Goal: Task Accomplishment & Management: Complete application form

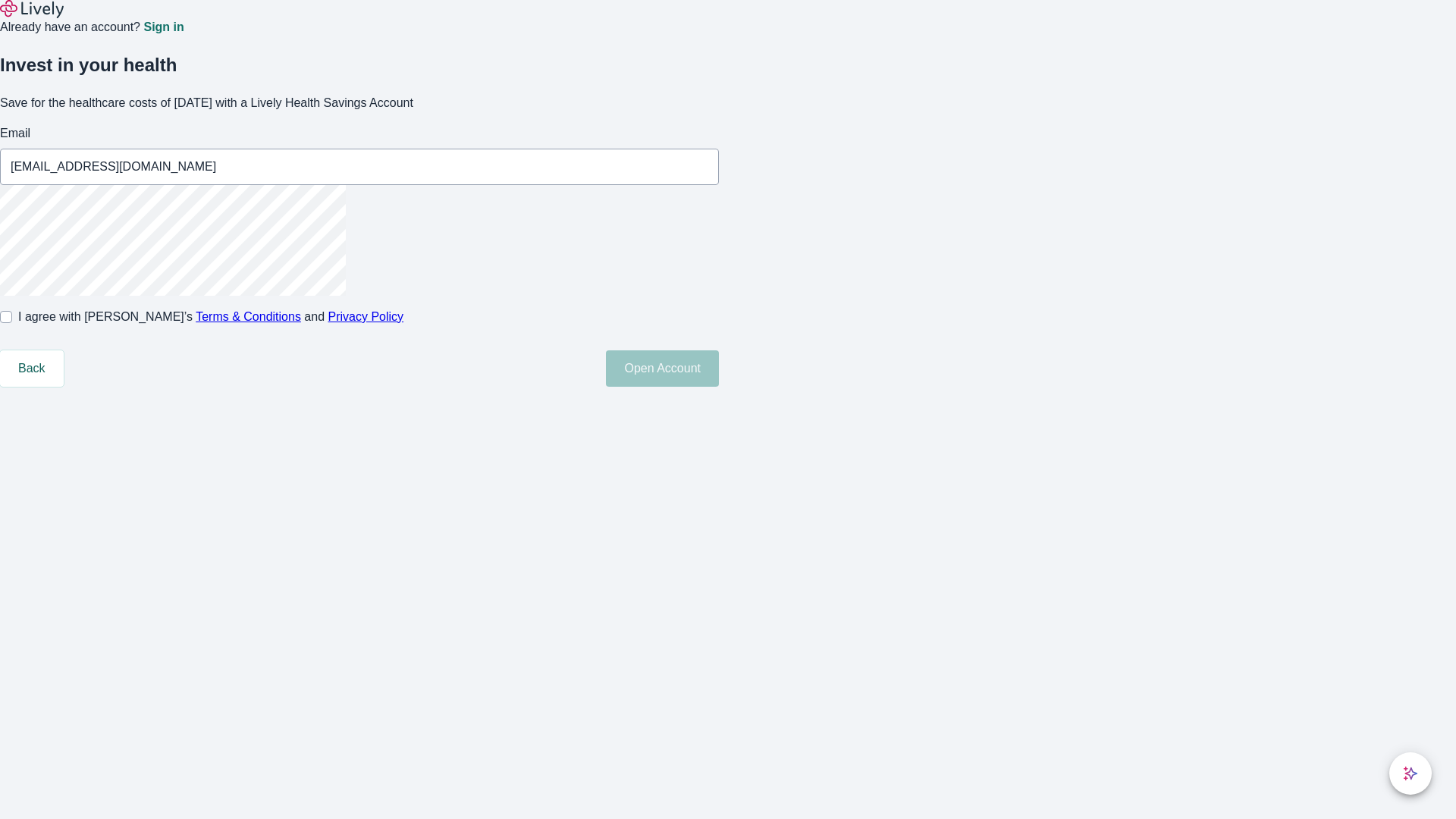
click at [12, 323] on input "I agree with Lively’s Terms & Conditions and Privacy Policy" at bounding box center [6, 316] width 12 height 12
checkbox input "true"
click at [719, 387] on button "Open Account" at bounding box center [663, 369] width 113 height 36
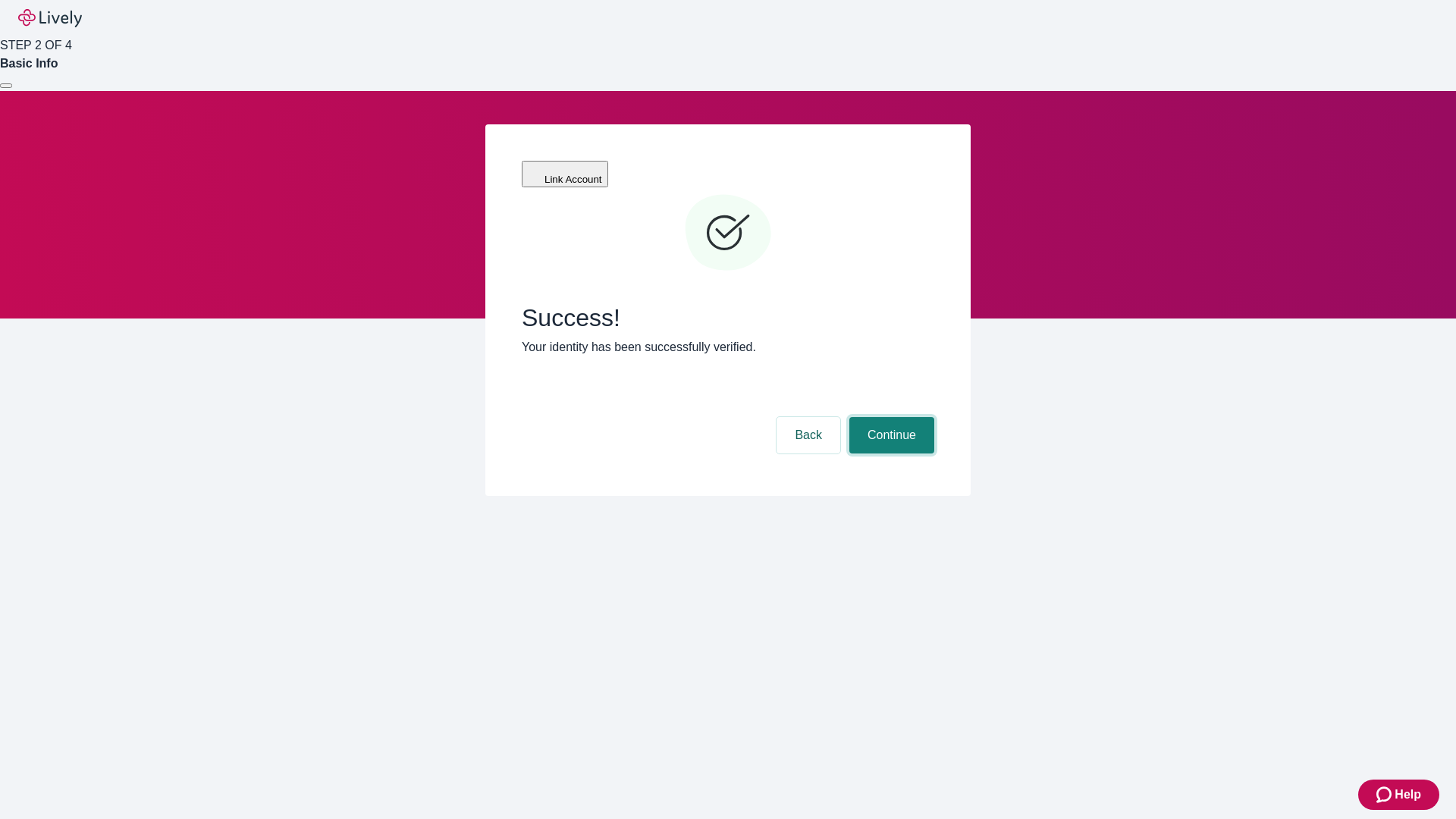
click at [890, 417] on button "Continue" at bounding box center [892, 436] width 85 height 36
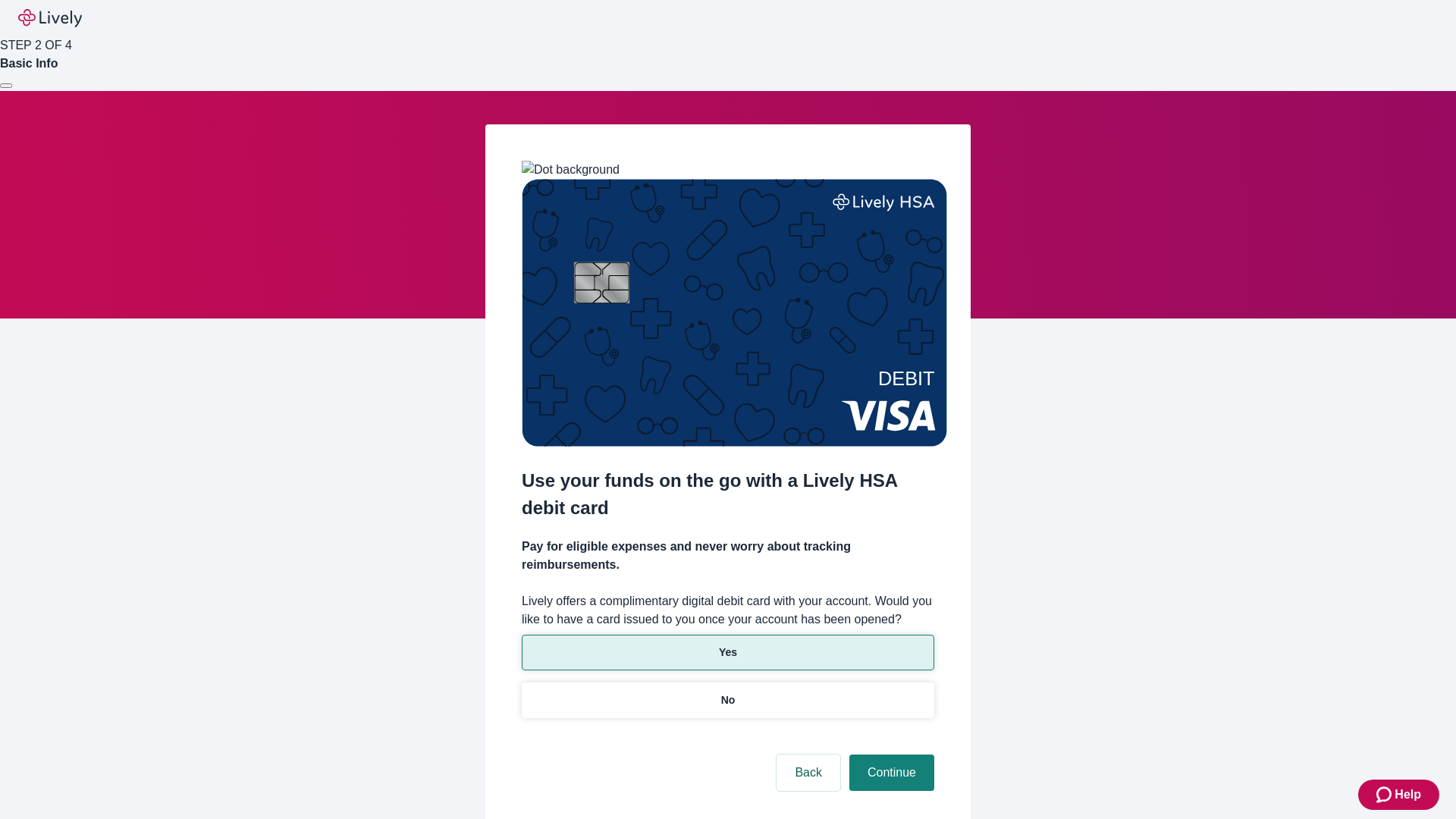
click at [727, 644] on p "Yes" at bounding box center [728, 652] width 18 height 16
click at [890, 754] on button "Continue" at bounding box center [892, 773] width 85 height 36
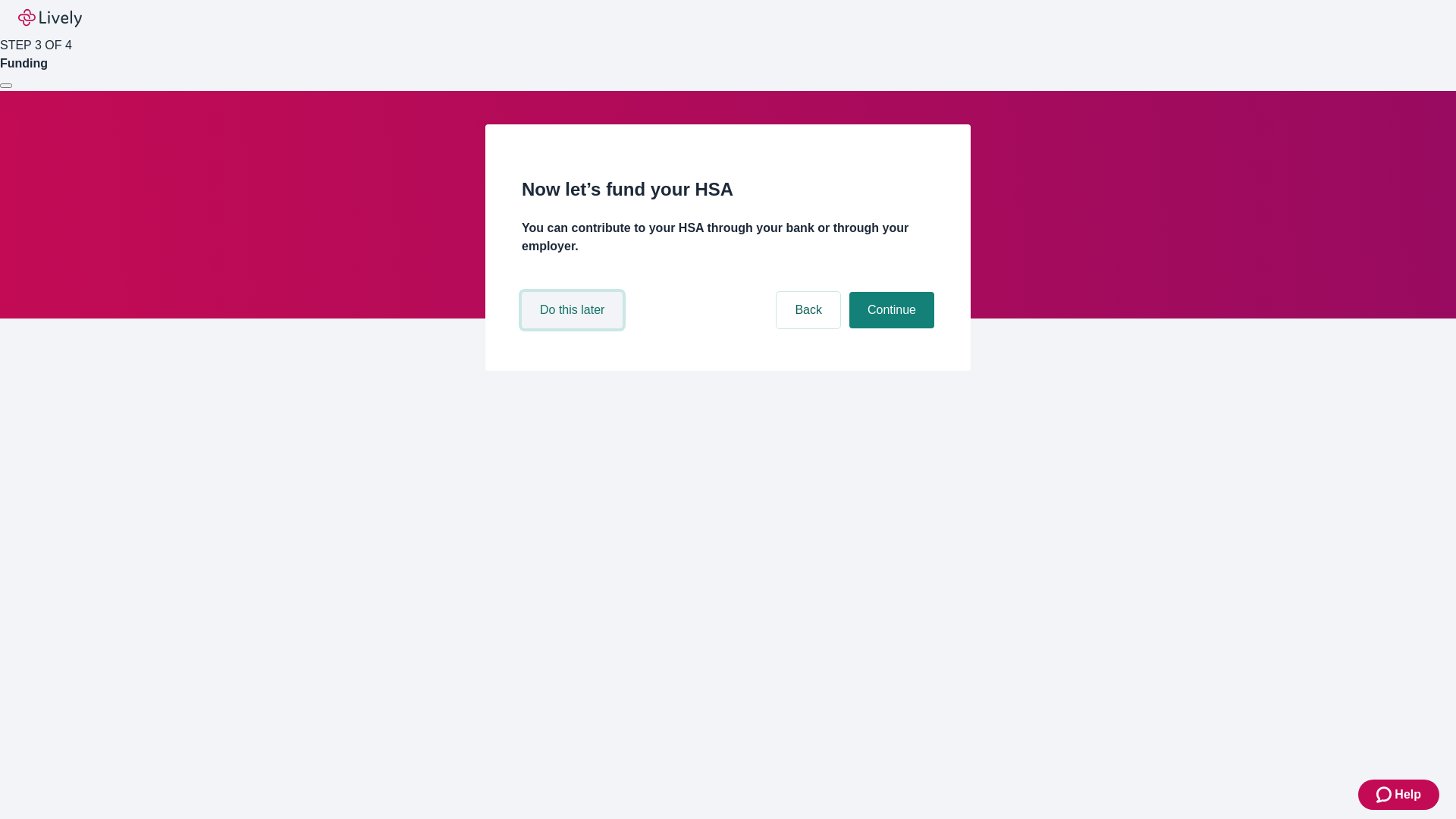
click at [574, 329] on button "Do this later" at bounding box center [572, 311] width 101 height 36
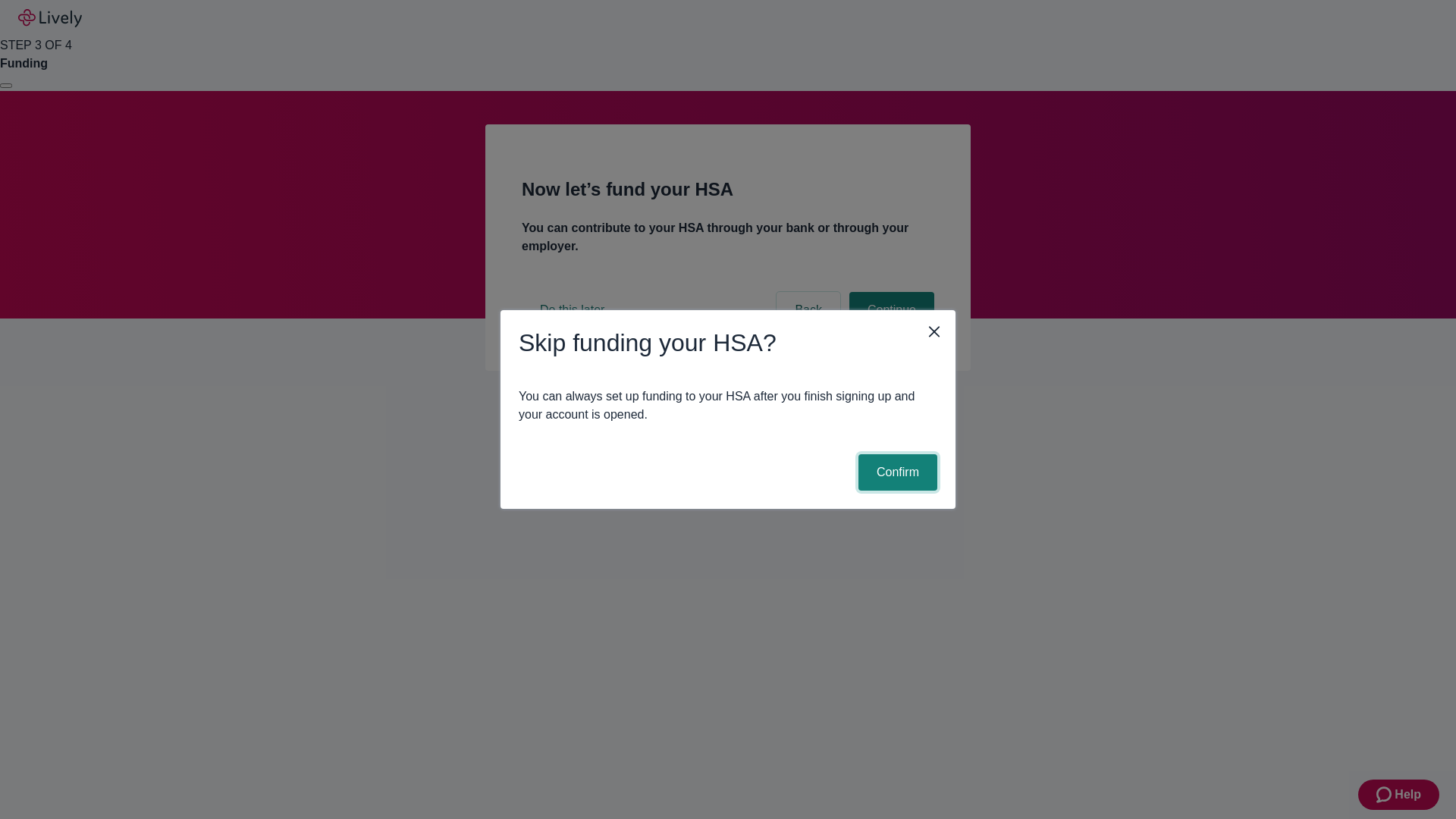
click at [896, 473] on button "Confirm" at bounding box center [898, 473] width 79 height 36
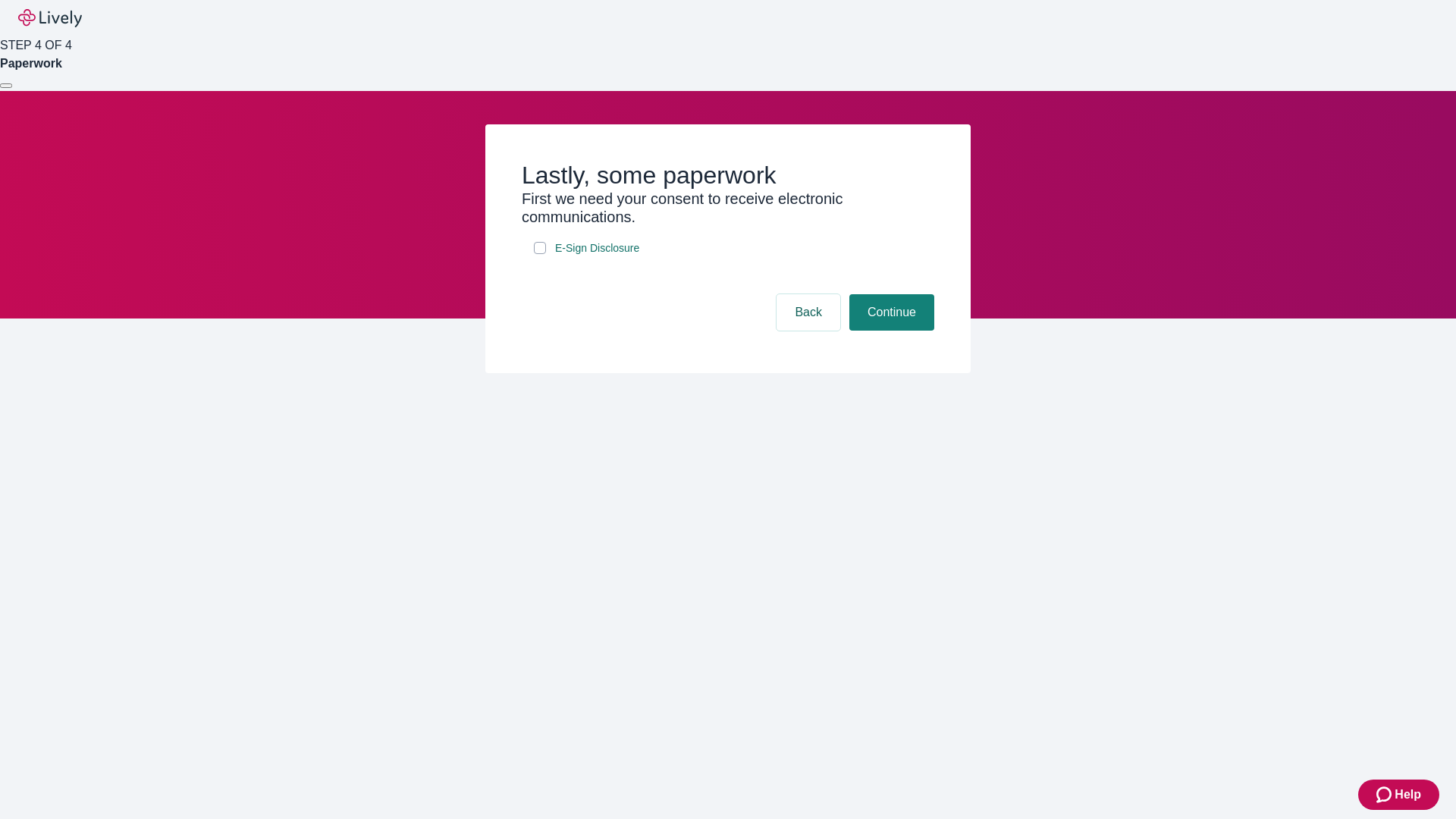
click at [540, 254] on input "E-Sign Disclosure" at bounding box center [540, 248] width 12 height 12
checkbox input "true"
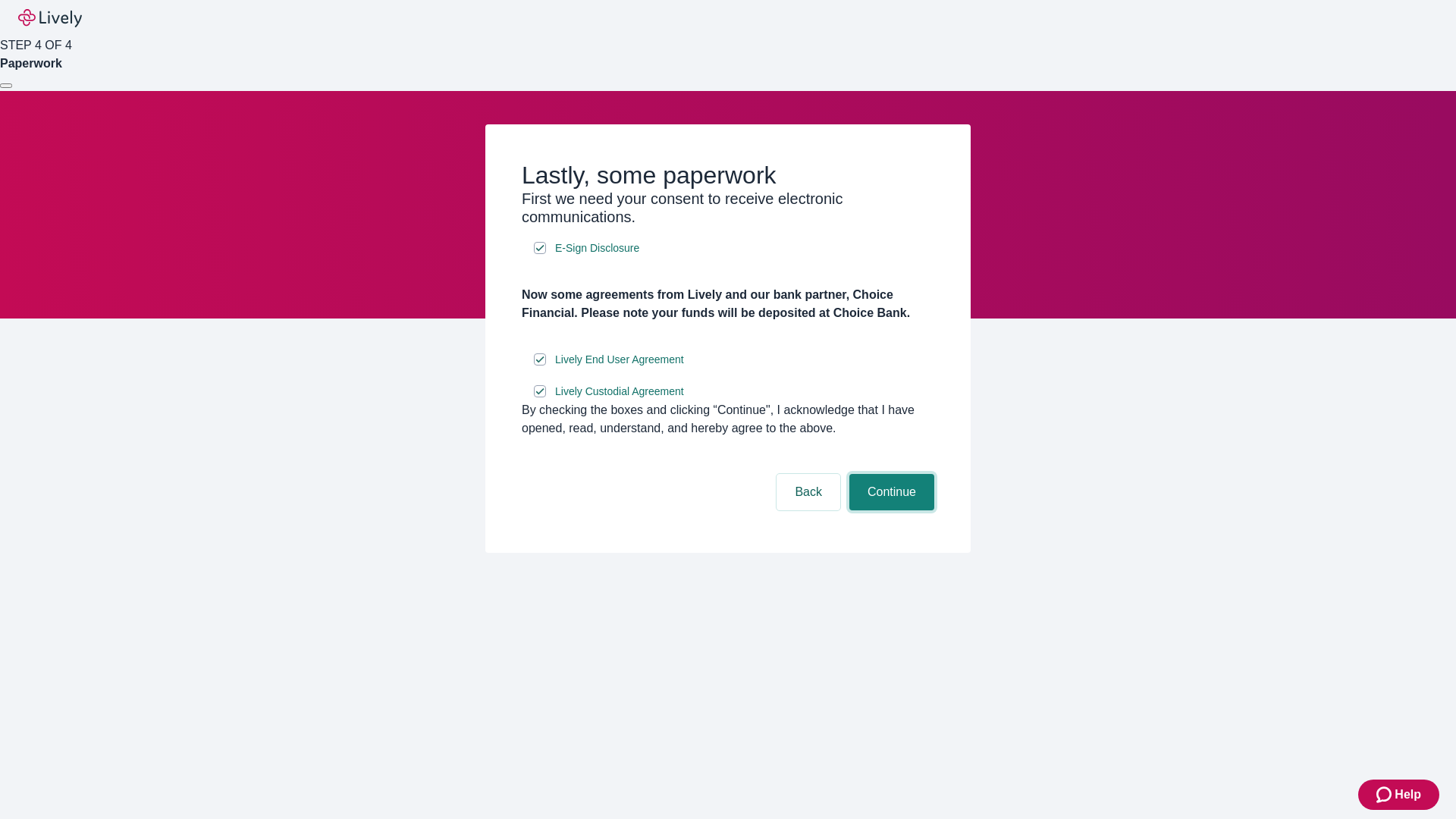
click at [890, 510] on button "Continue" at bounding box center [892, 492] width 85 height 36
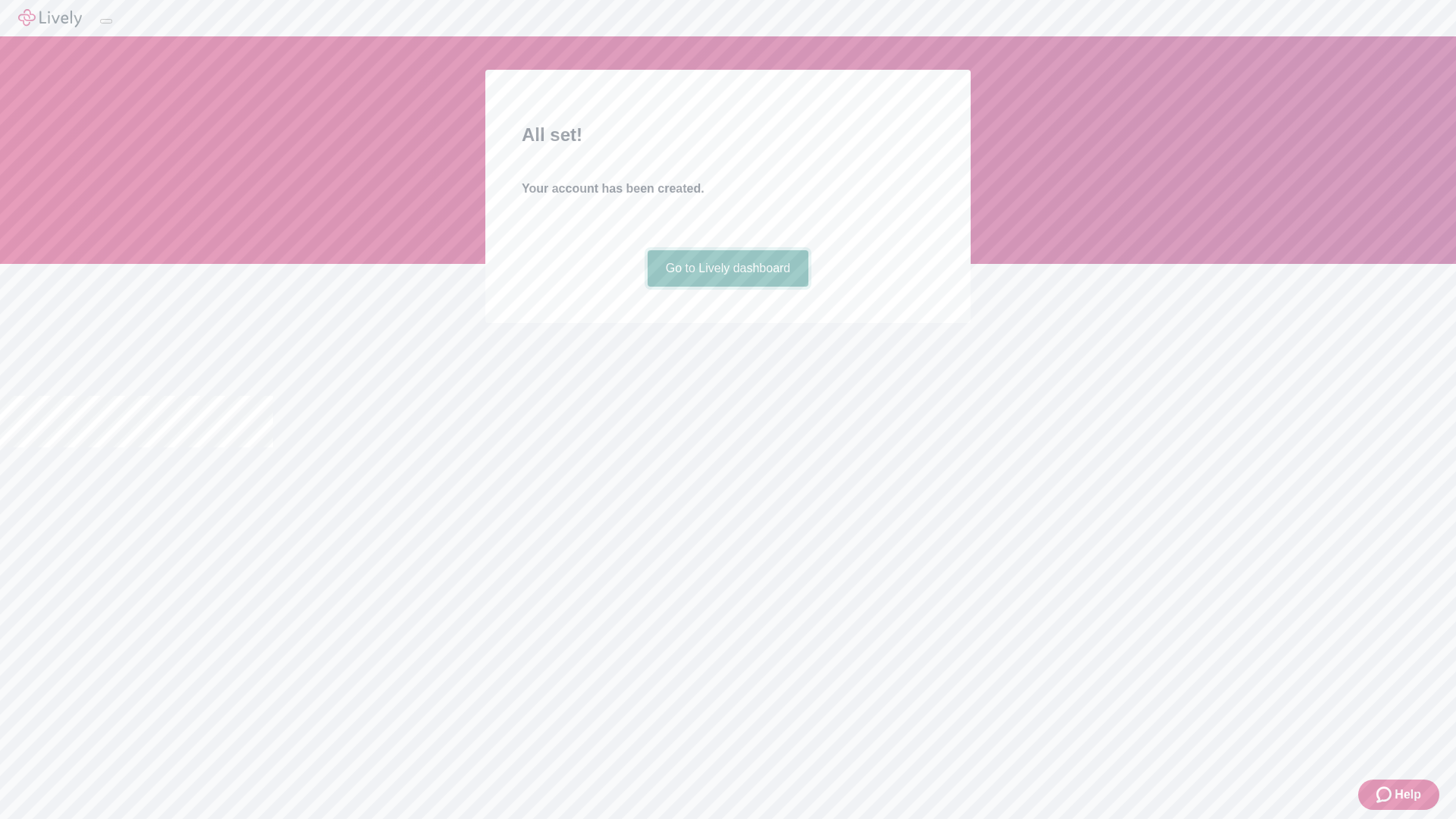
click at [727, 287] on link "Go to Lively dashboard" at bounding box center [728, 268] width 162 height 36
